Goal: Entertainment & Leisure: Consume media (video, audio)

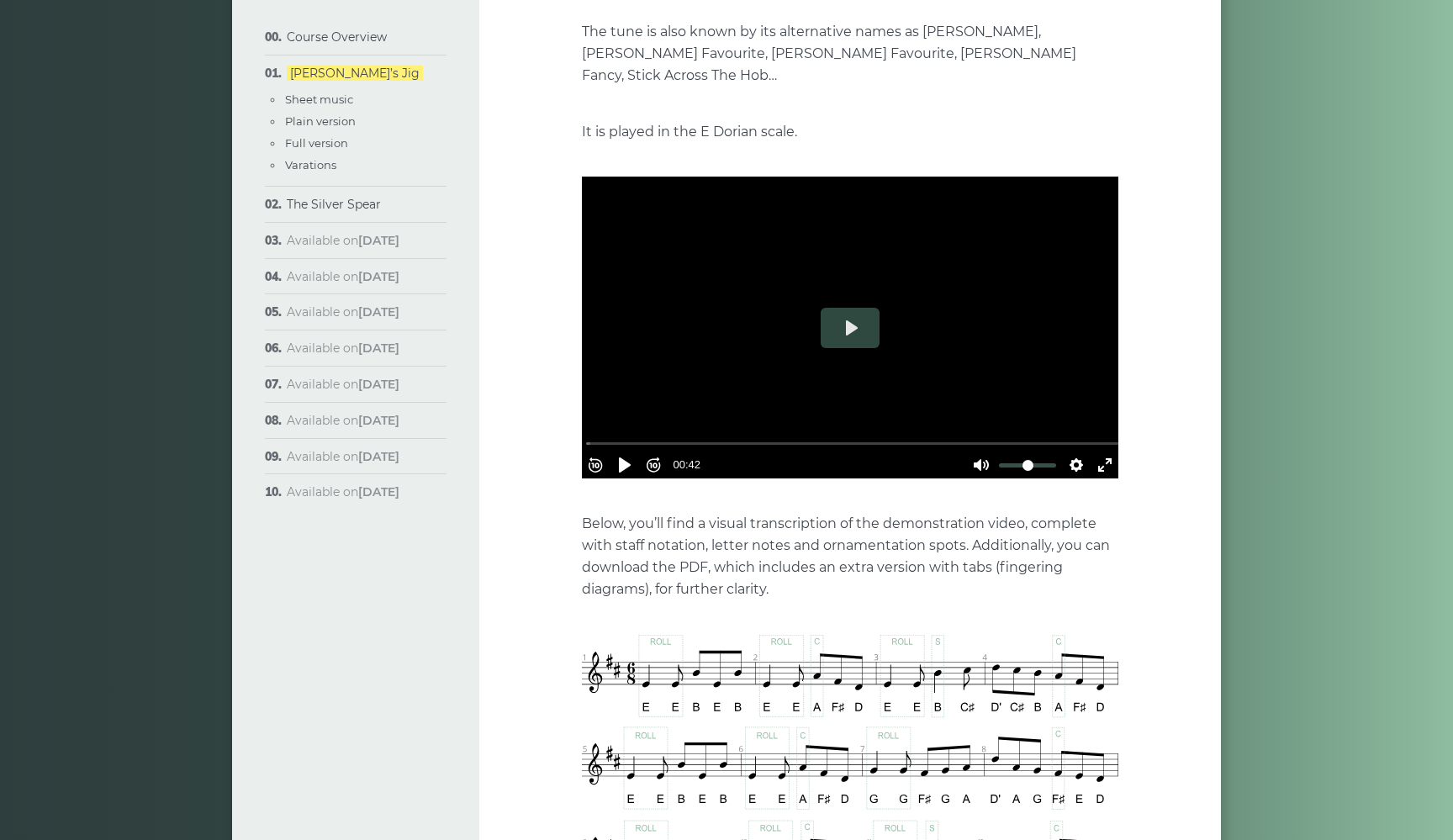
scroll to position [415, 0]
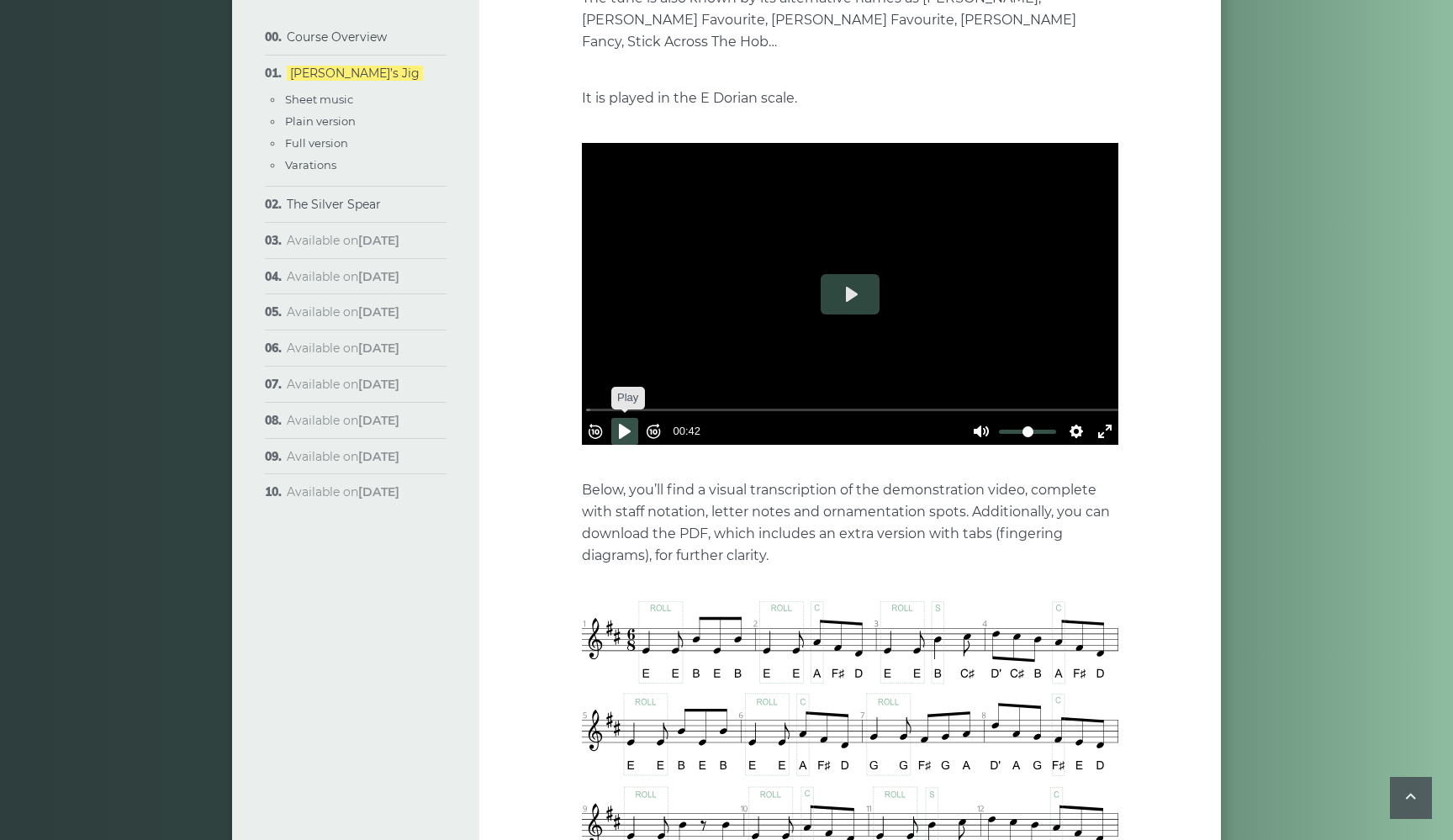
click at [629, 418] on button "Pause Play" at bounding box center [624, 431] width 27 height 27
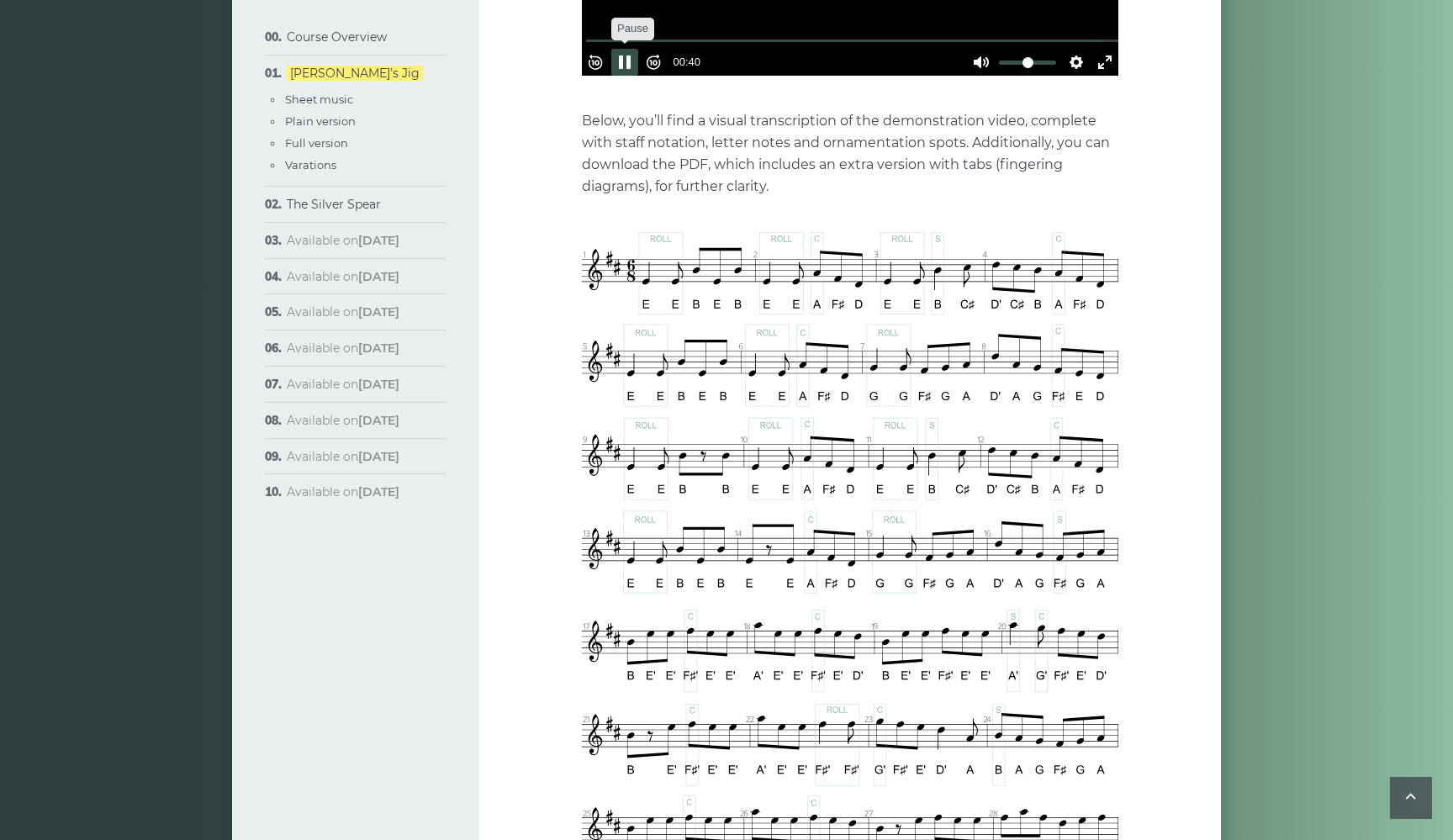
type input "*****"
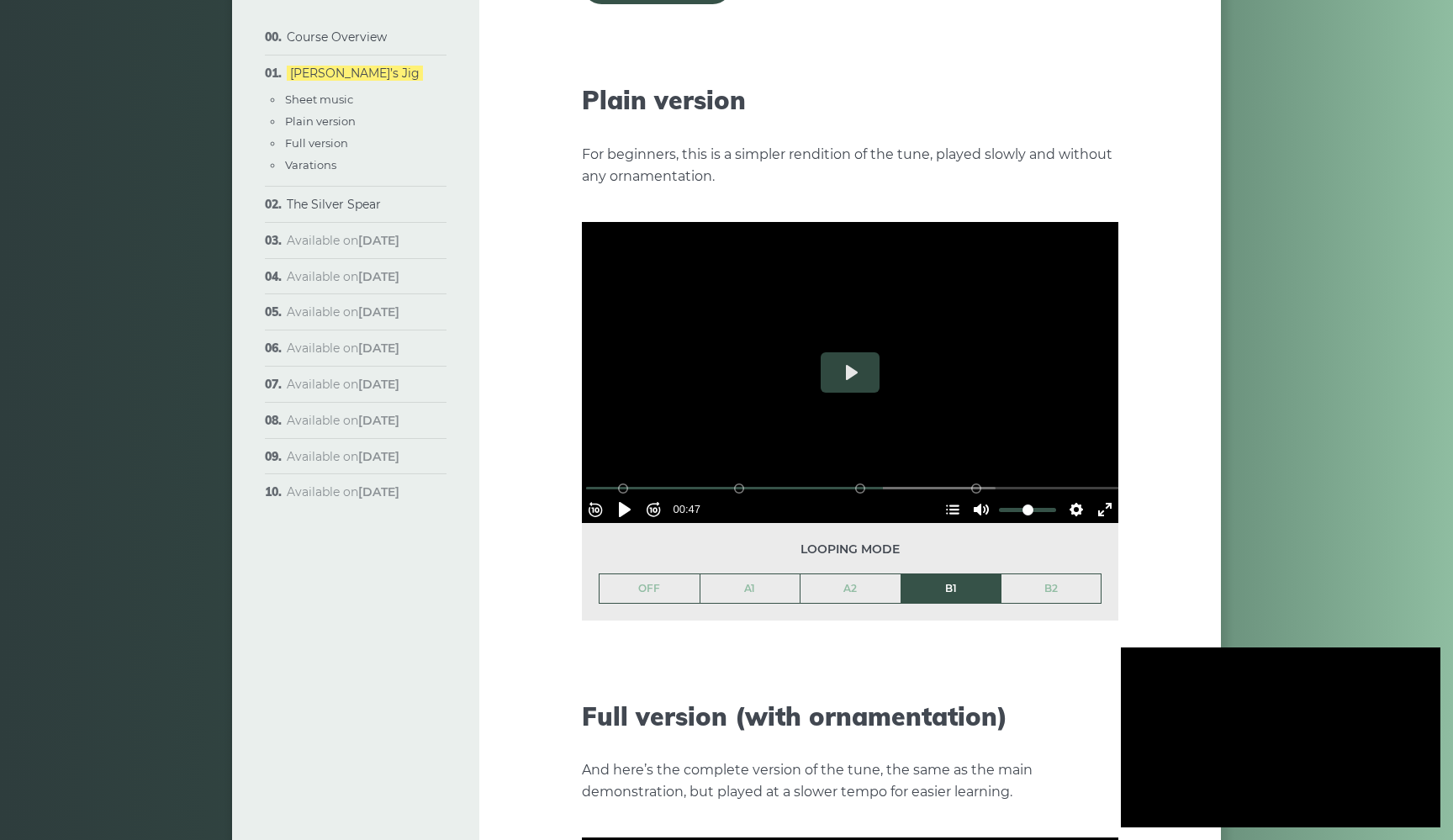
scroll to position [1887, 0]
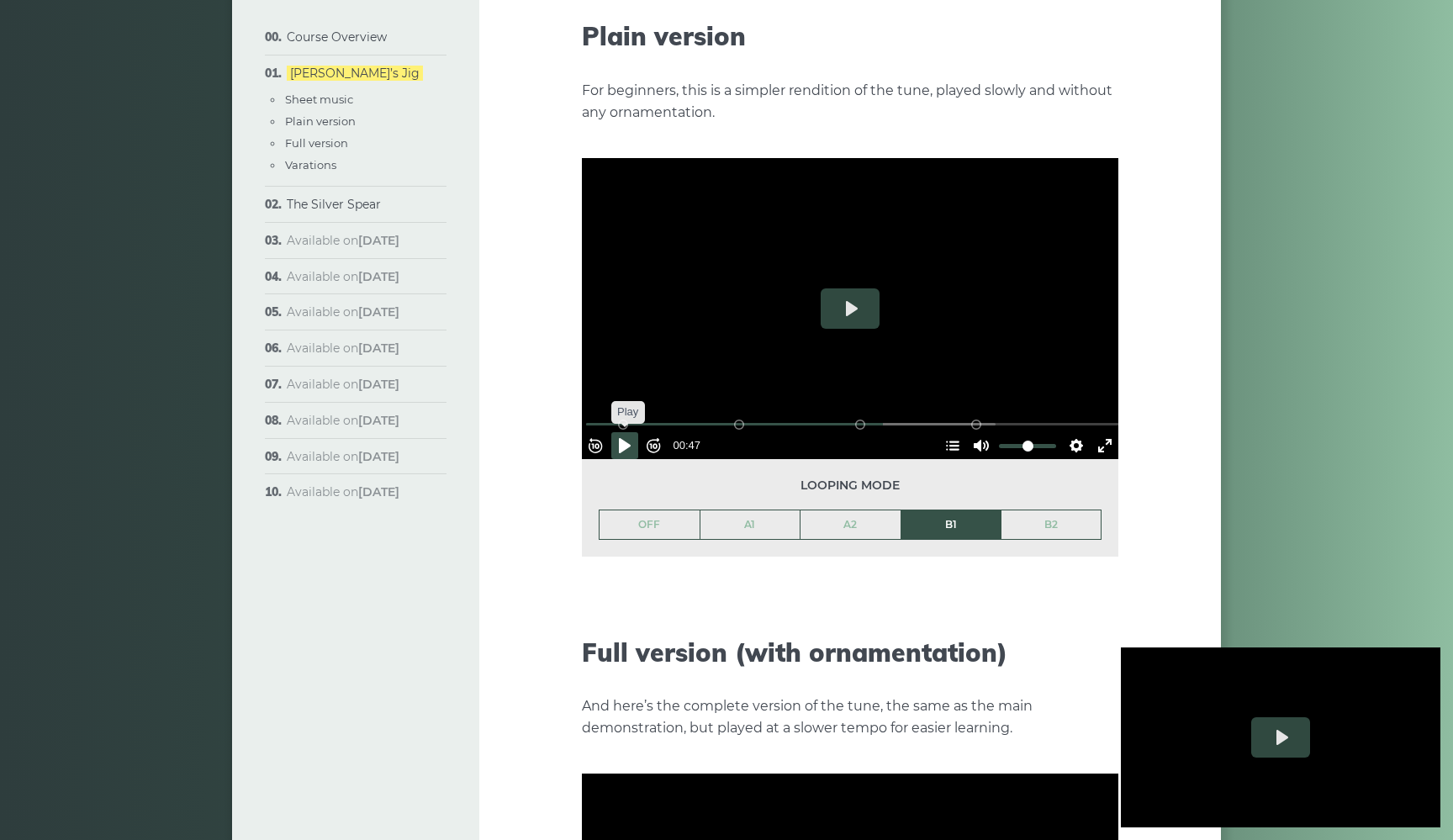
click at [629, 433] on button "Pause Play" at bounding box center [624, 446] width 27 height 27
click at [907, 416] on input "Seek" at bounding box center [853, 423] width 535 height 16
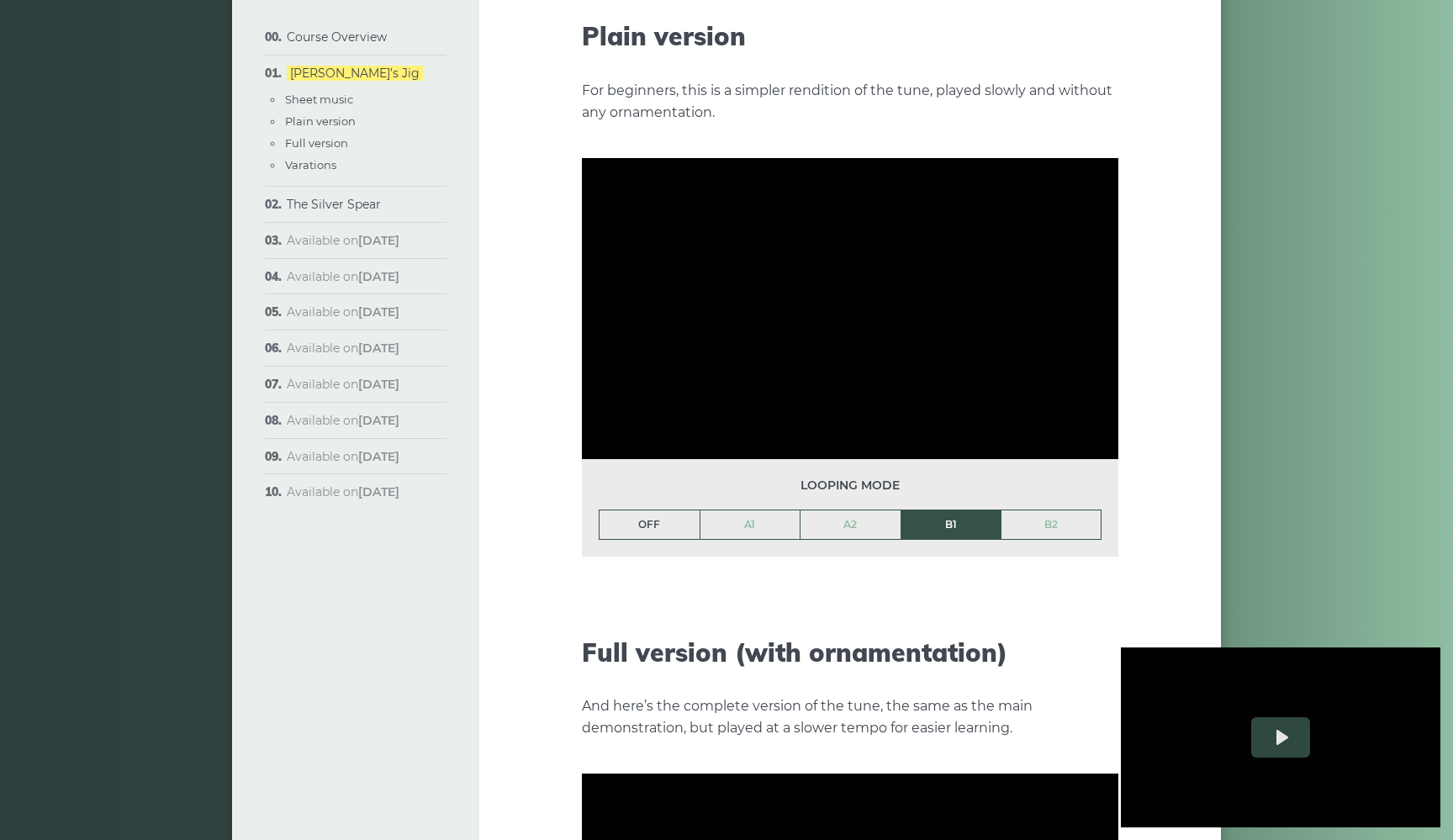
click at [652, 511] on link "OFF" at bounding box center [649, 525] width 100 height 29
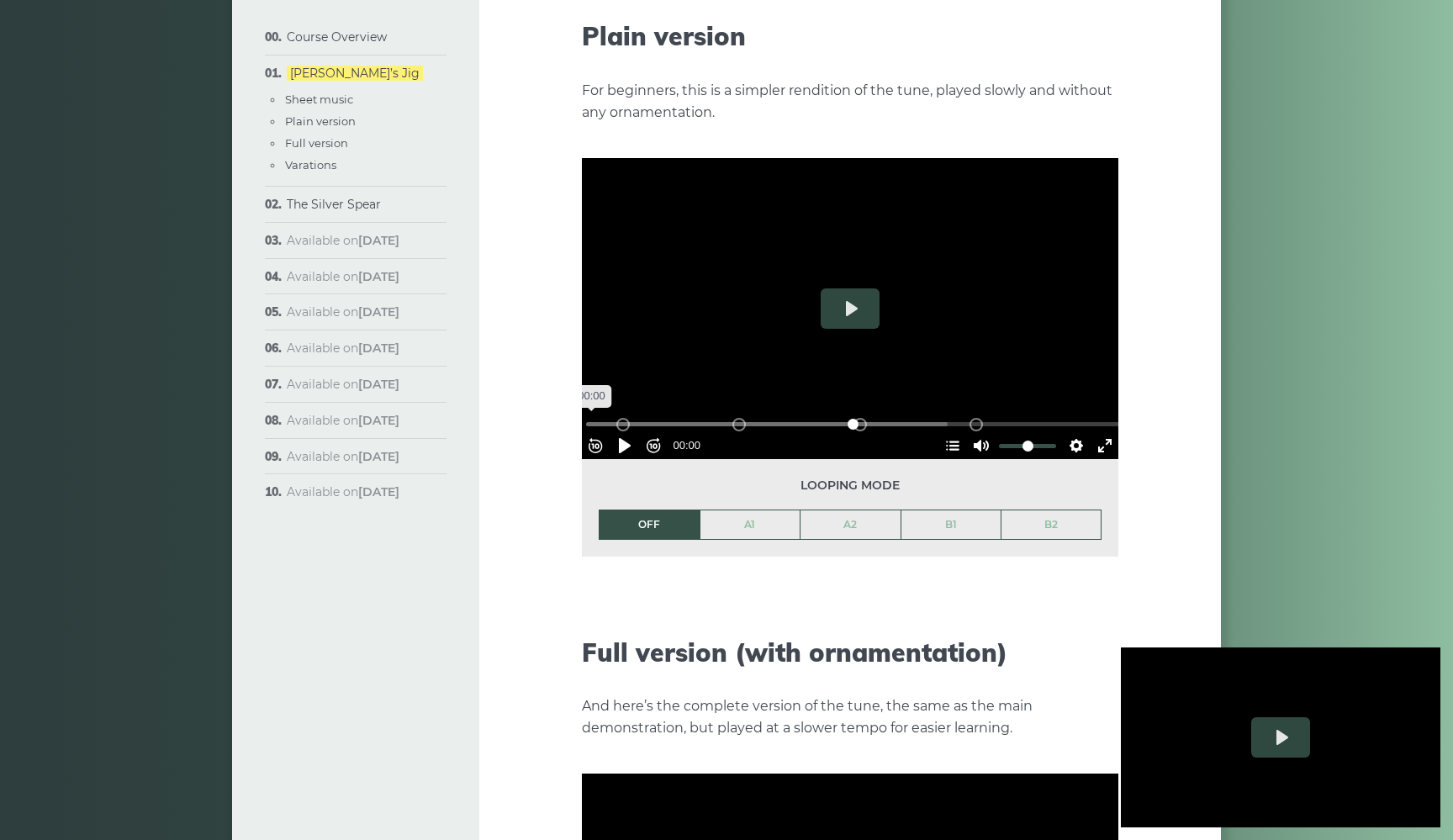
drag, startPoint x: 923, startPoint y: 396, endPoint x: 567, endPoint y: 394, distance: 356.0
click at [567, 394] on div "Week 1: [PERSON_NAME] Jig The first popular tune we’ll learn in the course is c…" at bounding box center [849, 445] width 741 height 4485
click at [632, 433] on button "Pause Play" at bounding box center [624, 446] width 27 height 27
click at [754, 511] on link "A1" at bounding box center [751, 525] width 100 height 29
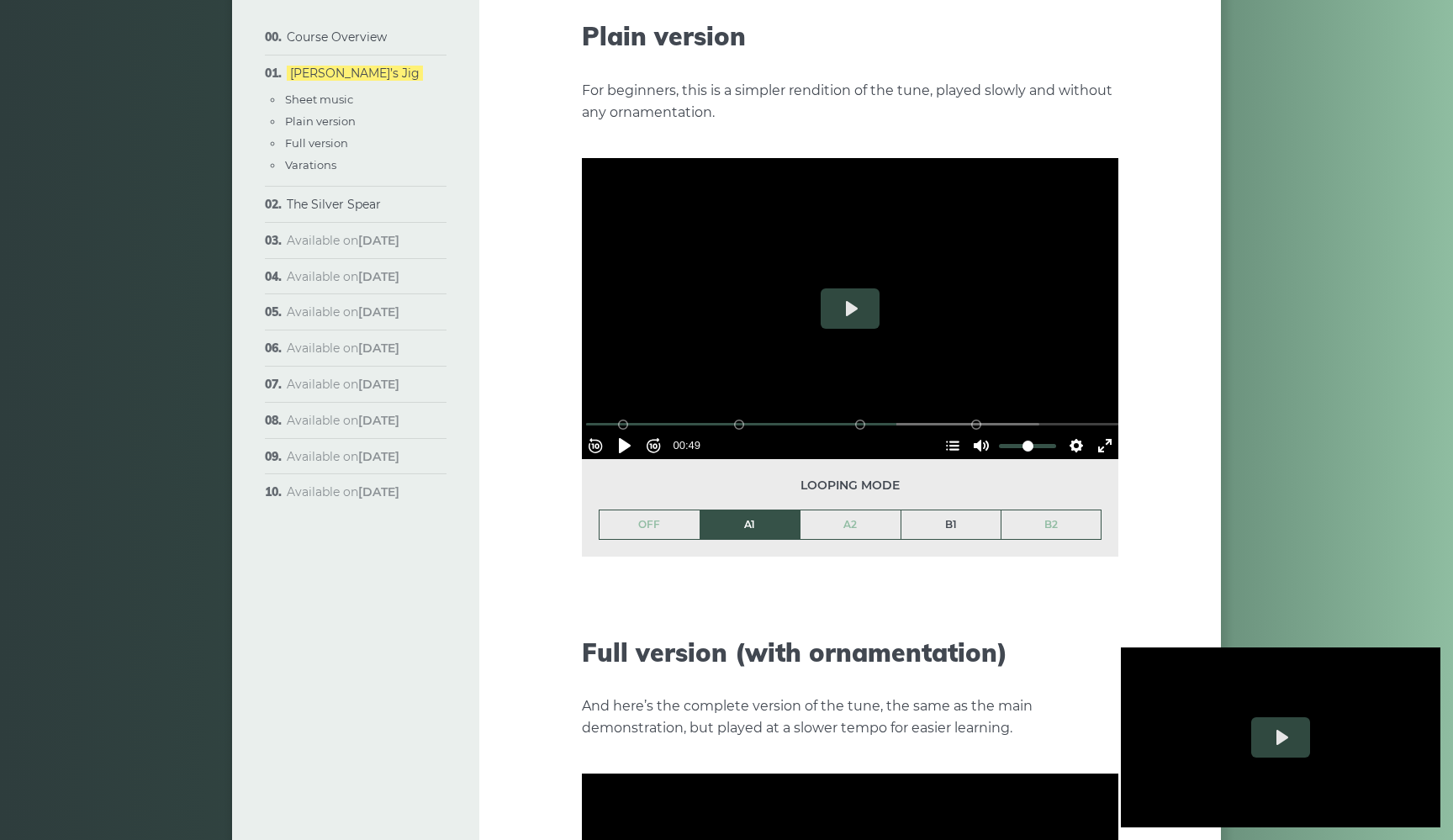
click at [961, 511] on link "B1" at bounding box center [952, 525] width 100 height 29
click at [630, 433] on button "Pause Play" at bounding box center [624, 446] width 27 height 27
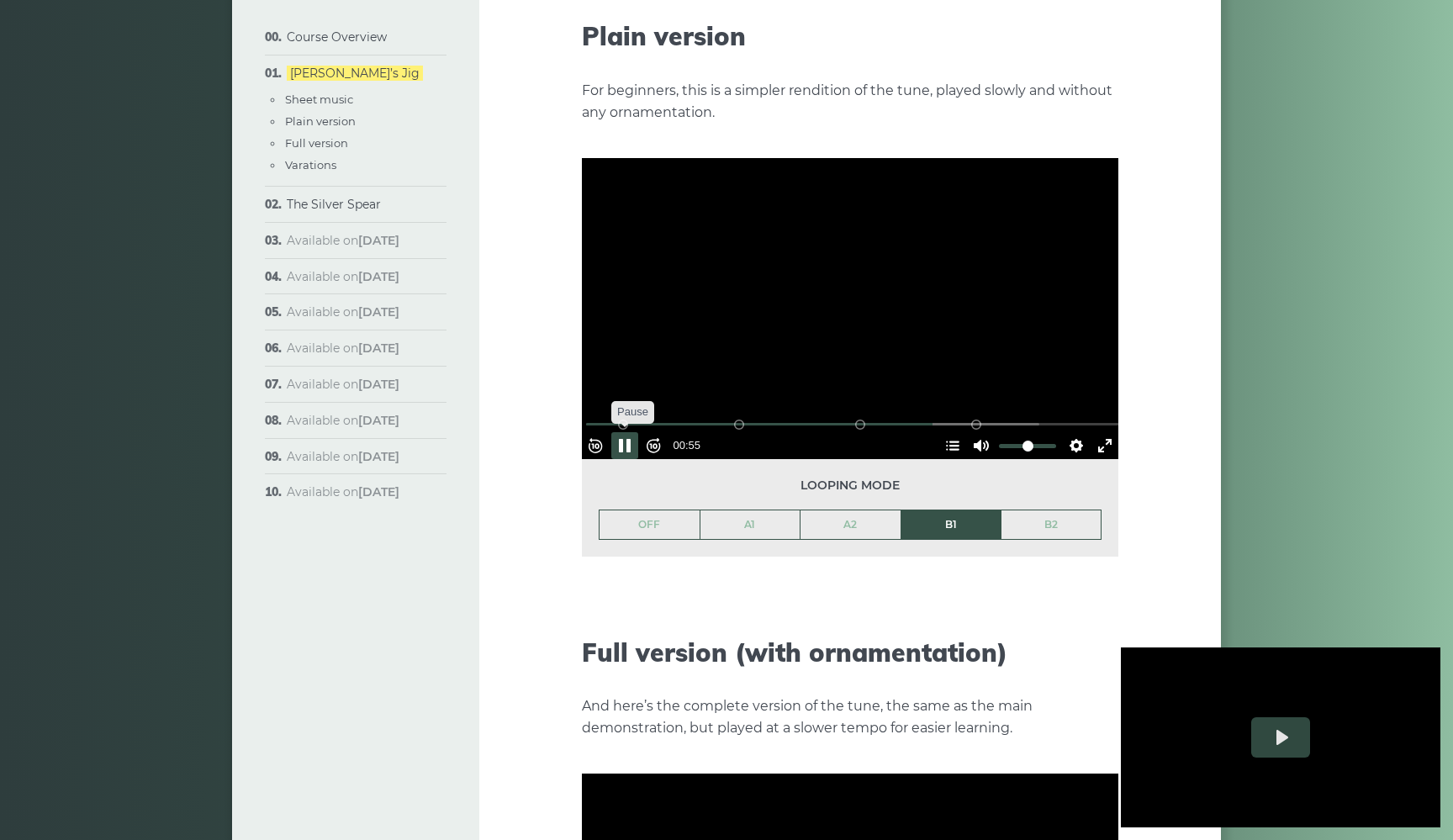
click at [626, 433] on button "Pause Play" at bounding box center [624, 446] width 27 height 27
drag, startPoint x: 928, startPoint y: 395, endPoint x: 853, endPoint y: 402, distance: 75.3
click at [853, 416] on input "Seek" at bounding box center [853, 423] width 535 height 16
click at [631, 433] on button "Pause Play" at bounding box center [624, 446] width 27 height 27
click at [1207, 591] on div "Week 1: [PERSON_NAME] Jig The first popular tune we’ll learn in the course is c…" at bounding box center [849, 445] width 741 height 4485
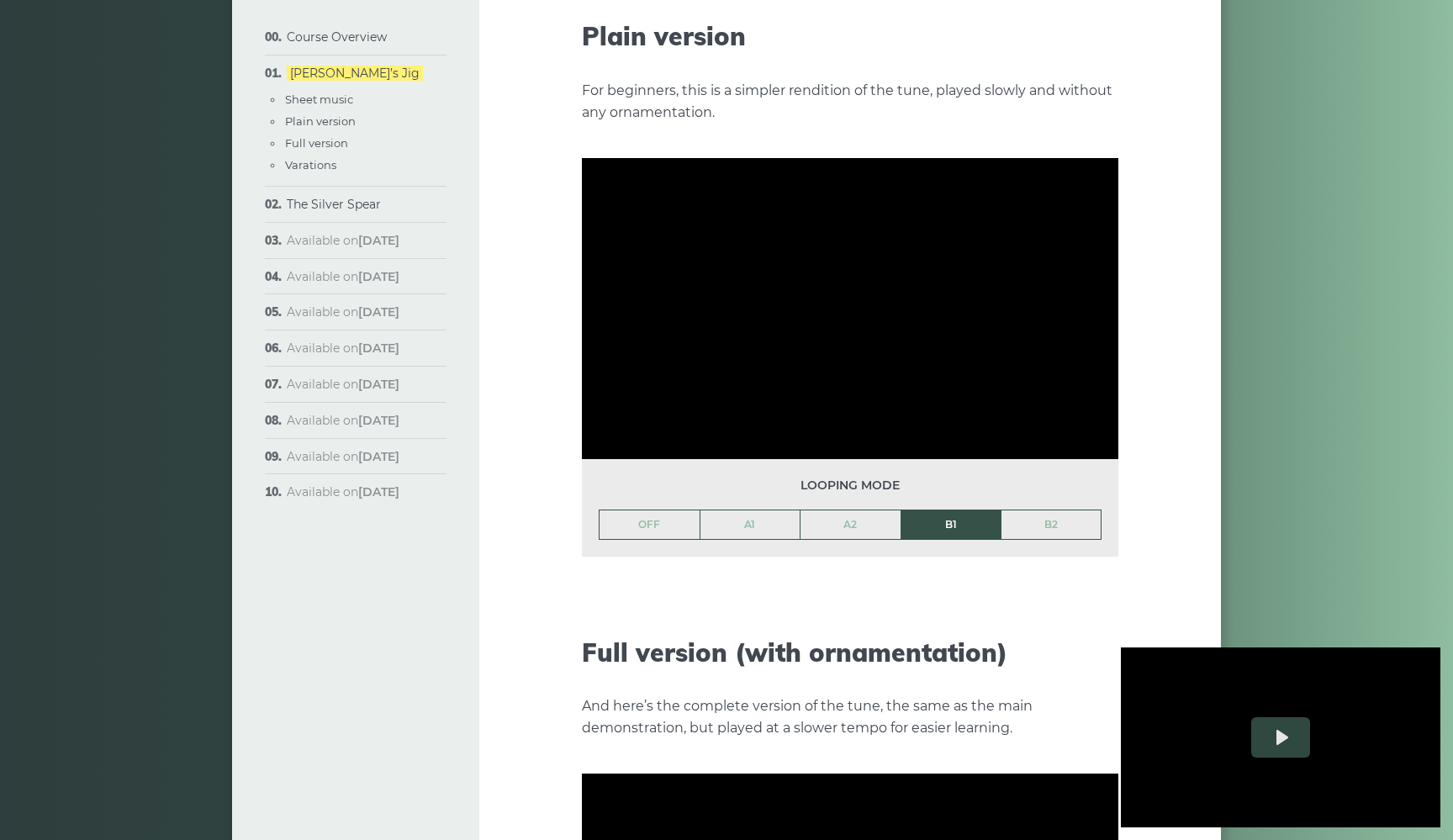
click at [1204, 680] on div at bounding box center [1280, 737] width 319 height 180
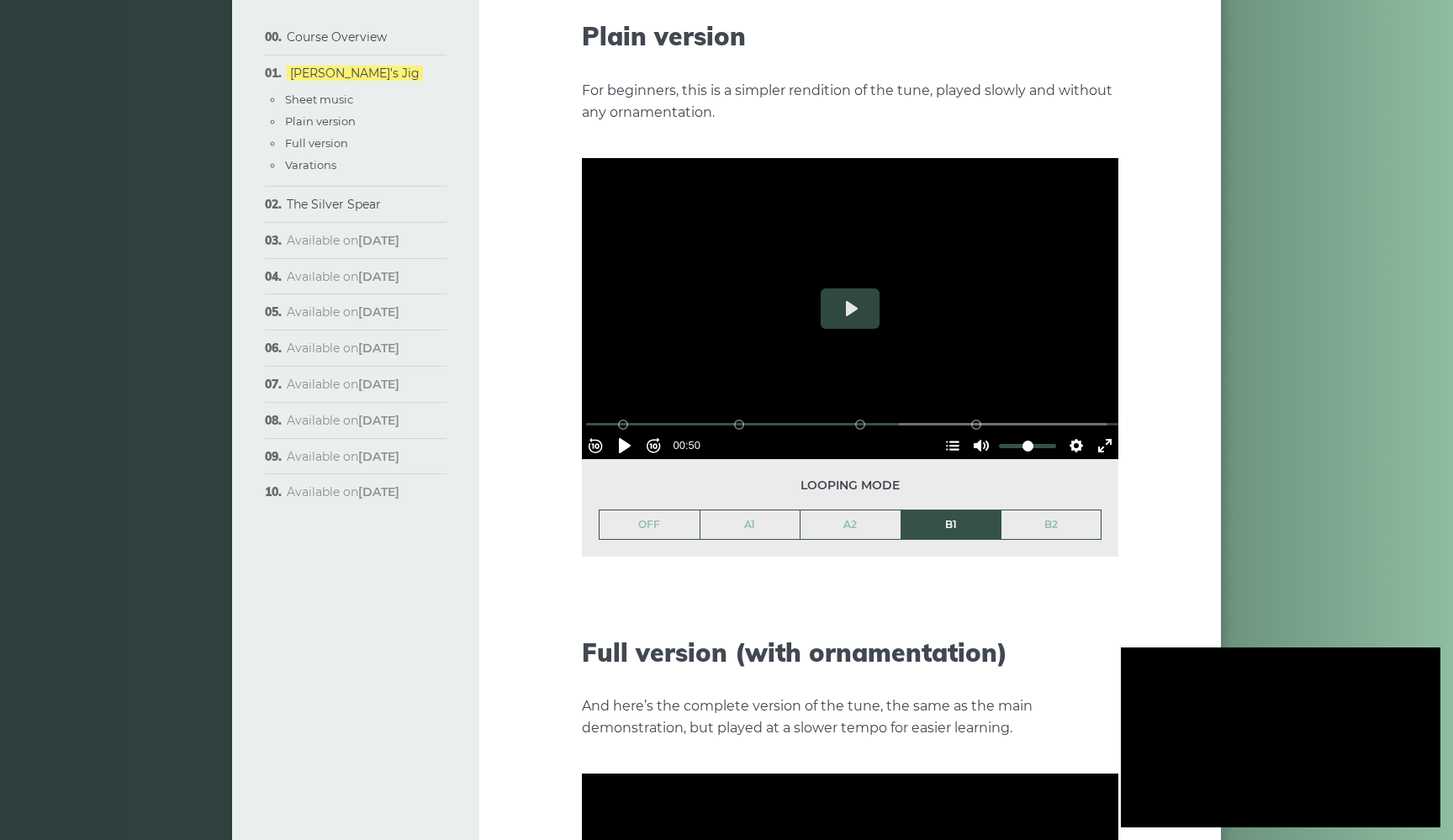
click at [1204, 680] on div at bounding box center [1280, 737] width 319 height 180
click at [845, 288] on button "Play" at bounding box center [849, 308] width 59 height 40
click at [850, 416] on input "Seek" at bounding box center [853, 423] width 535 height 16
click at [633, 433] on button "Pause Play" at bounding box center [624, 446] width 27 height 27
type input "*****"
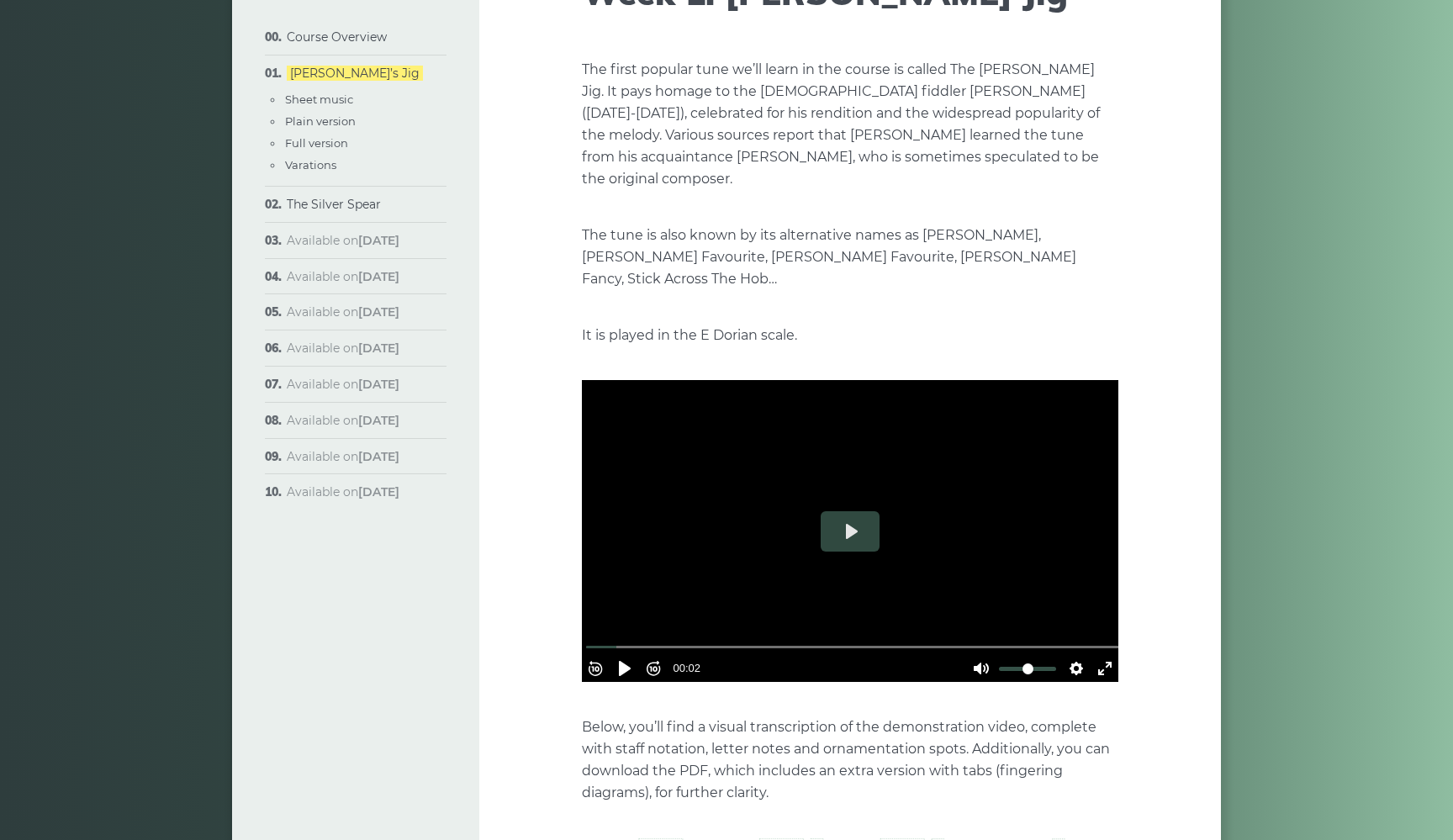
scroll to position [186, 0]
